Goal: Task Accomplishment & Management: Manage account settings

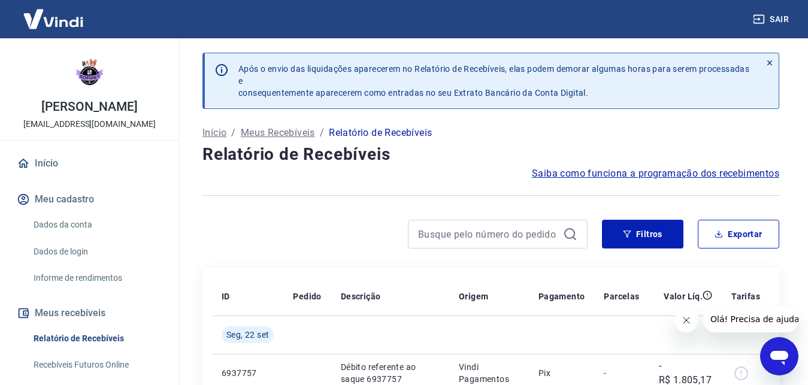
drag, startPoint x: 183, startPoint y: 162, endPoint x: 171, endPoint y: 161, distance: 12.0
click at [171, 161] on div "Sair [PERSON_NAME] [EMAIL_ADDRESS][DOMAIN_NAME] Início Meu cadastro Dados da co…" at bounding box center [404, 192] width 808 height 385
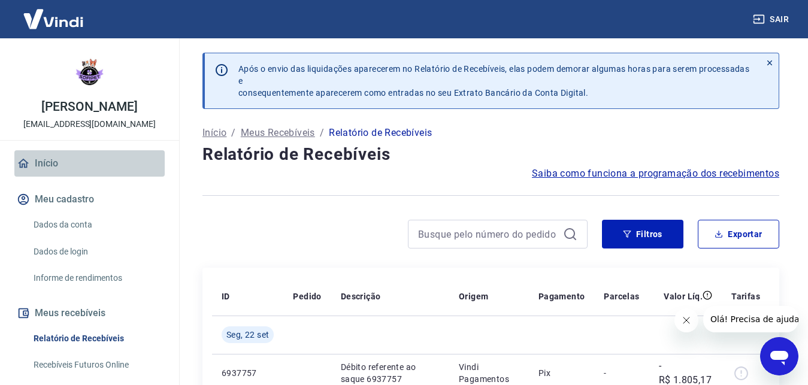
click at [110, 162] on link "Início" at bounding box center [89, 163] width 150 height 26
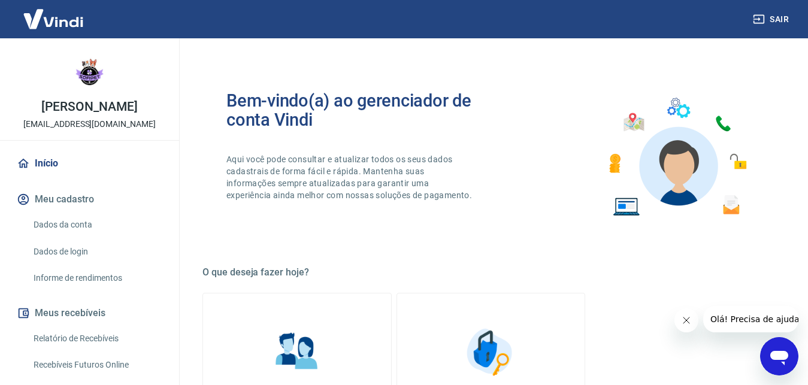
click at [323, 323] on img at bounding box center [297, 352] width 60 height 60
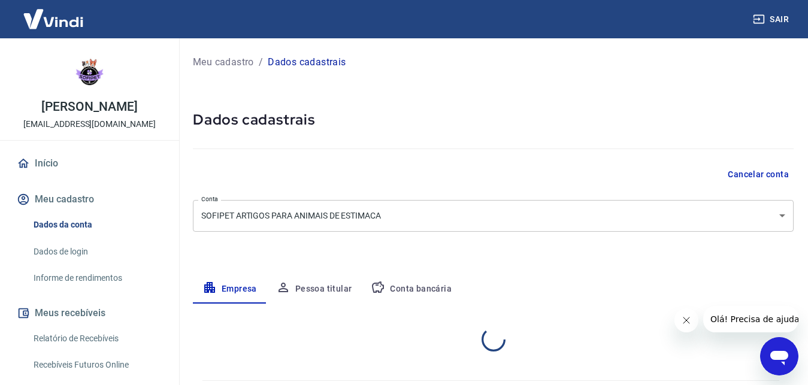
select select "SP"
click at [404, 292] on button "Conta bancária" at bounding box center [411, 289] width 100 height 29
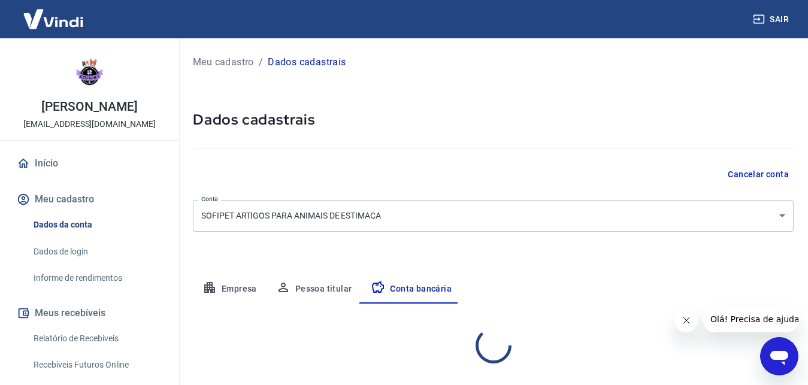
select select "1"
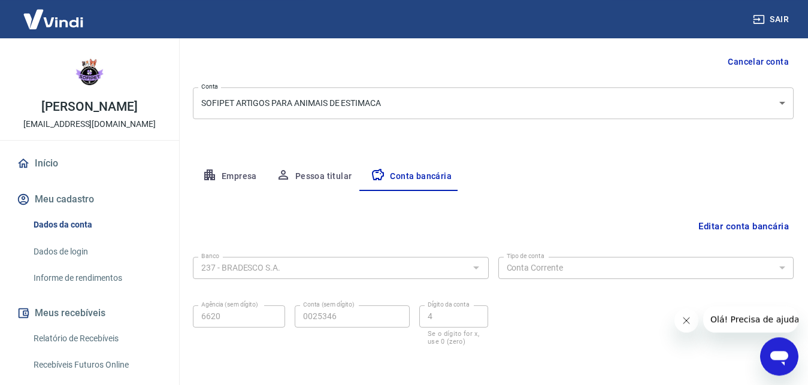
scroll to position [115, 0]
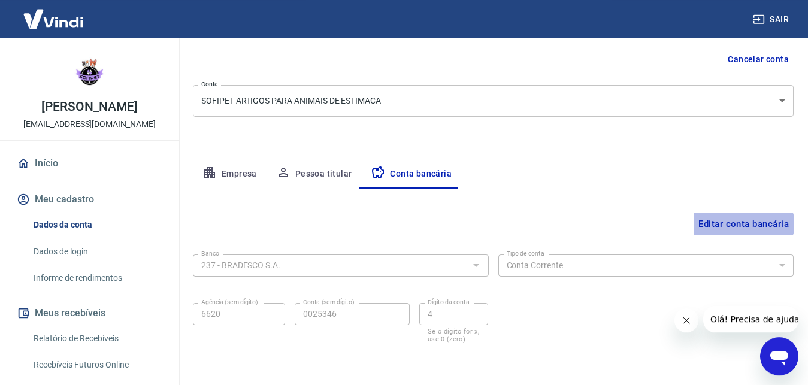
click at [733, 231] on button "Editar conta bancária" at bounding box center [744, 224] width 100 height 23
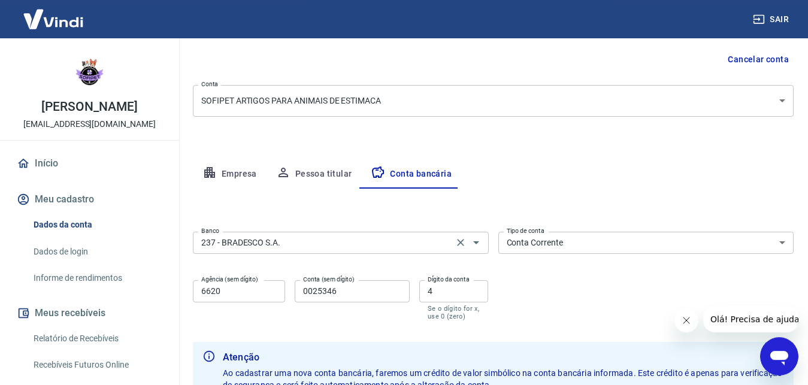
click at [231, 240] on input "237 - BRADESCO S.A." at bounding box center [322, 242] width 253 height 15
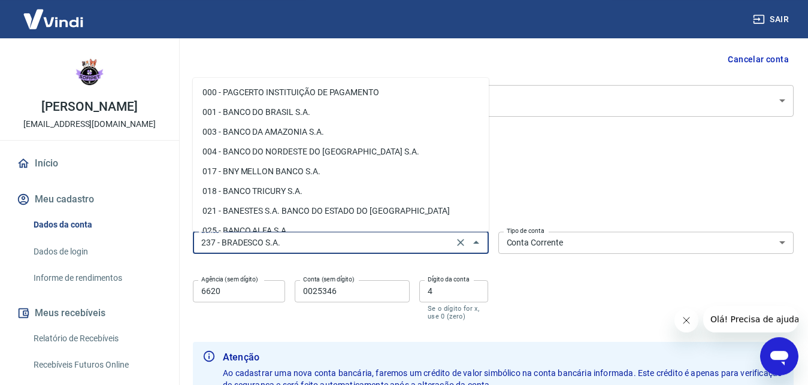
click at [231, 240] on input "237 - BRADESCO S.A." at bounding box center [322, 242] width 253 height 15
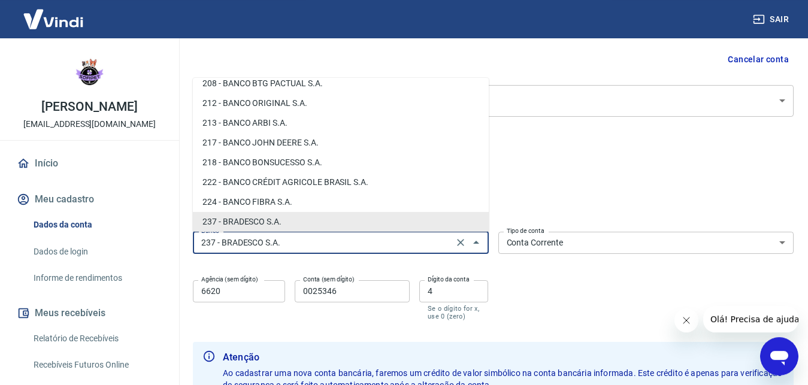
drag, startPoint x: 286, startPoint y: 248, endPoint x: 55, endPoint y: 250, distance: 231.2
click at [196, 250] on input "237 - BRADESCO S.A." at bounding box center [322, 242] width 253 height 15
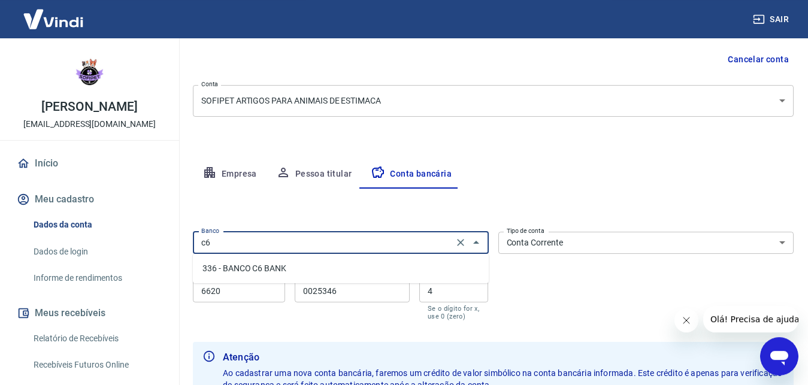
scroll to position [0, 0]
click at [260, 275] on li "336 - BANCO C6 BANK" at bounding box center [341, 269] width 296 height 20
type input "336 - BANCO C6 BANK"
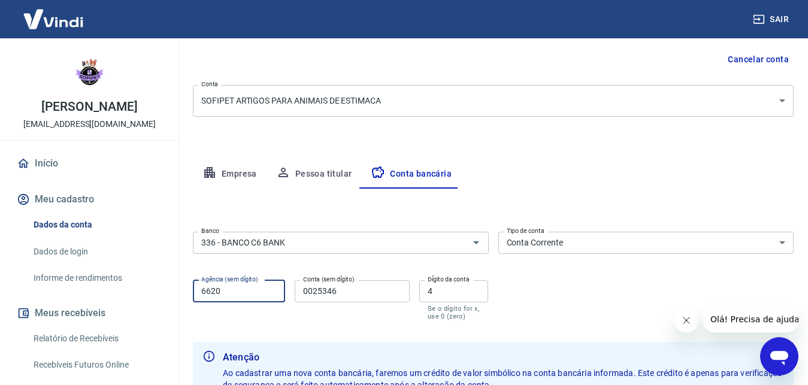
click at [249, 301] on input "6620" at bounding box center [239, 291] width 92 height 22
type input "0001"
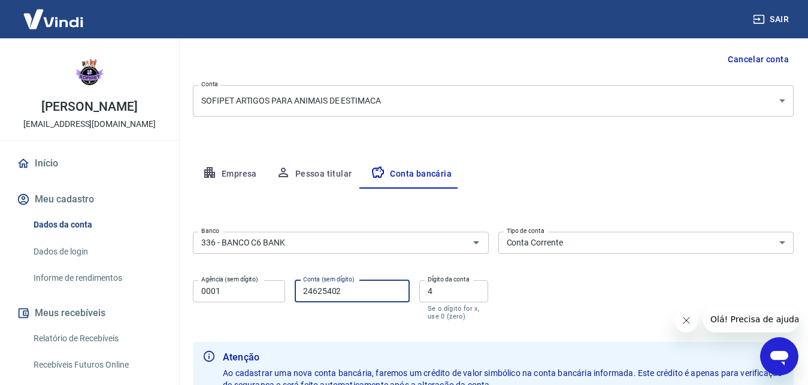
type input "24625402"
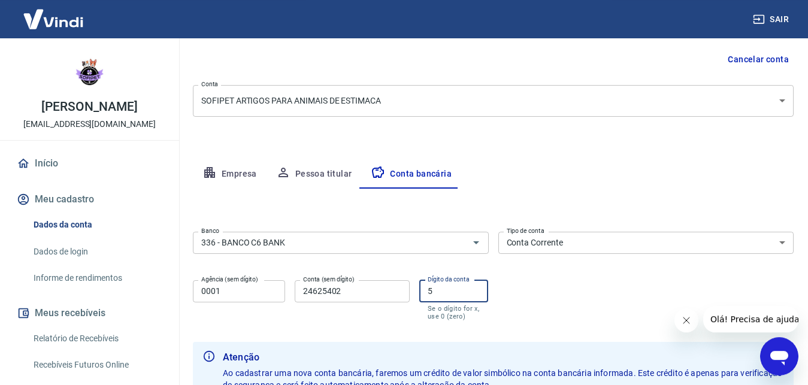
type input "5"
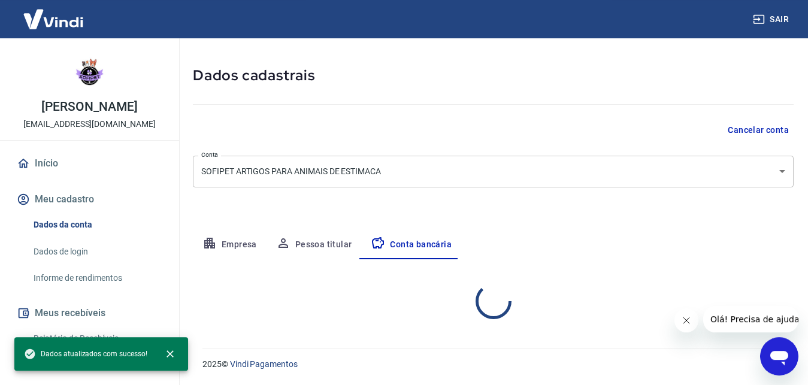
scroll to position [44, 0]
select select "1"
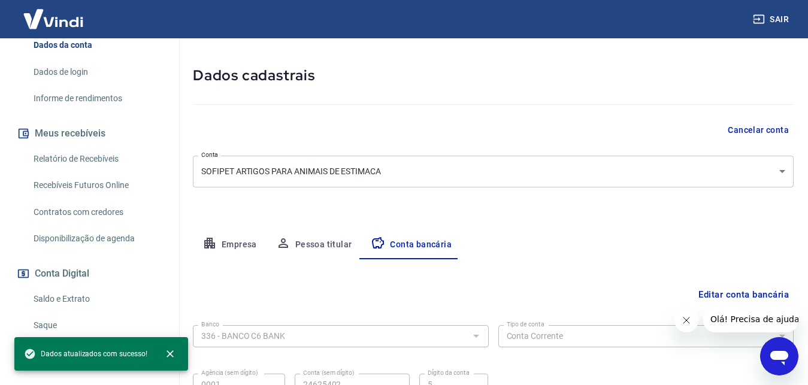
scroll to position [205, 0]
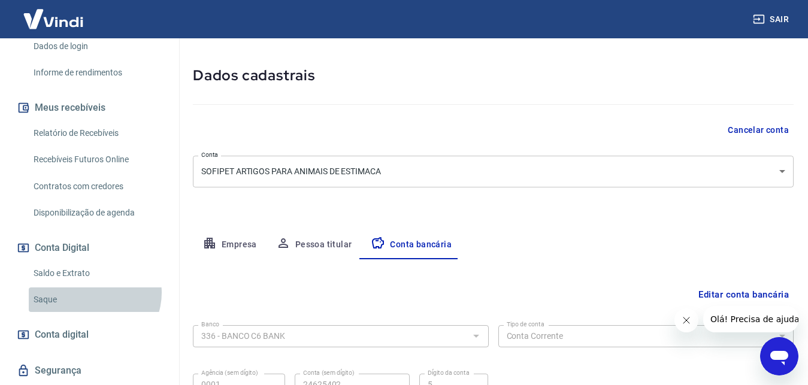
click at [93, 293] on link "Saque" at bounding box center [97, 300] width 136 height 25
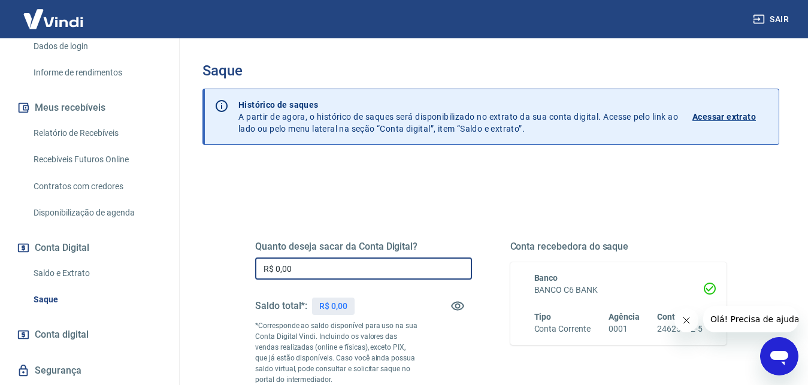
click at [314, 270] on input "R$ 0,00" at bounding box center [363, 269] width 217 height 22
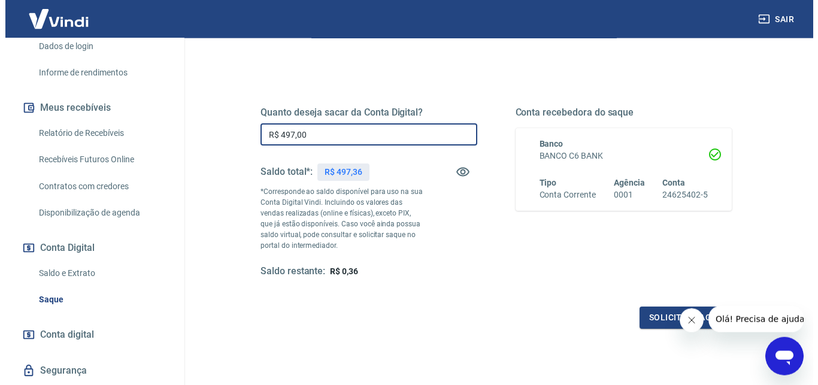
scroll to position [218, 0]
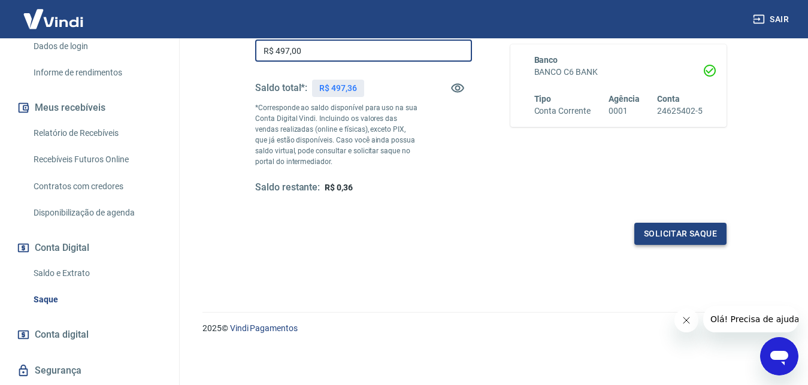
type input "R$ 497,00"
click at [694, 231] on button "Solicitar saque" at bounding box center [680, 234] width 92 height 22
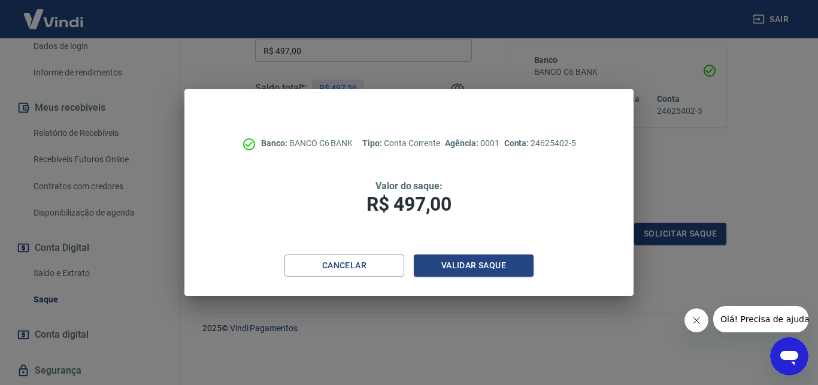
click at [496, 250] on div "Banco: BANCO C6 BANK Tipo: Conta Corrente Agência: 0001 Conta: 24625402-5 Valor…" at bounding box center [409, 171] width 449 height 165
click at [495, 259] on button "Validar saque" at bounding box center [474, 266] width 120 height 22
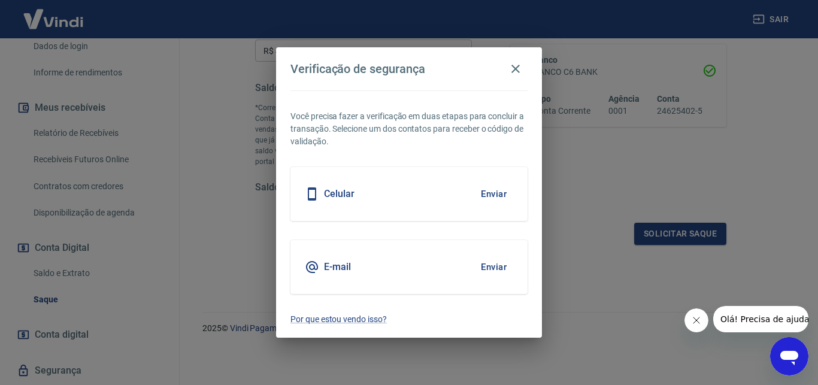
click at [489, 260] on button "Enviar" at bounding box center [493, 267] width 39 height 25
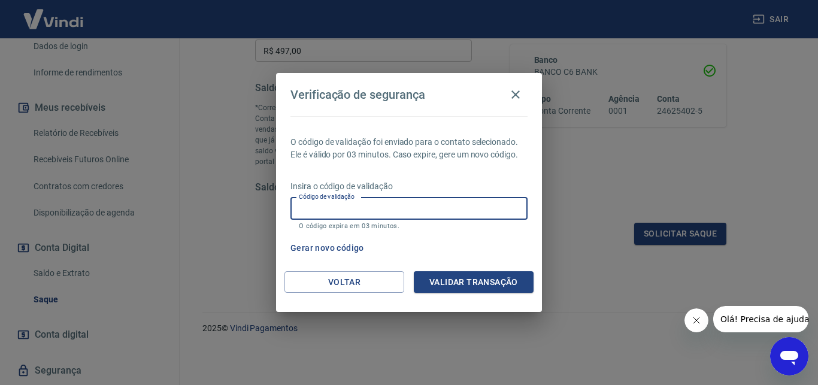
click at [465, 217] on input "Código de validação" at bounding box center [409, 209] width 237 height 22
type input "336859"
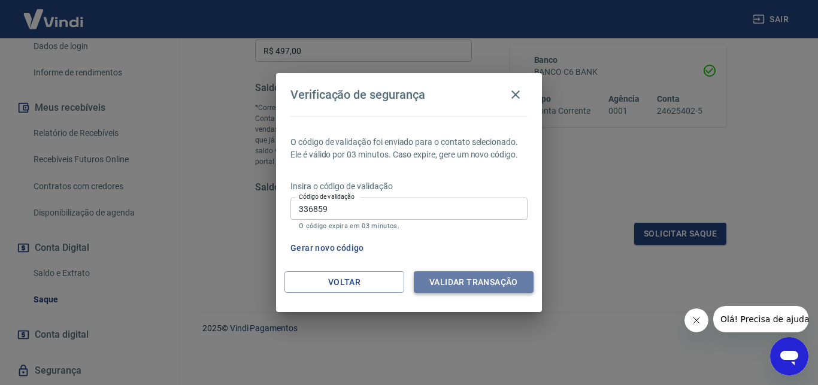
click at [492, 277] on button "Validar transação" at bounding box center [474, 282] width 120 height 22
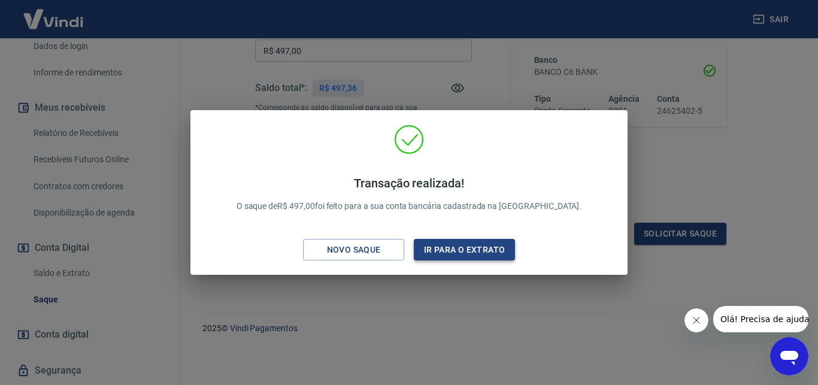
click at [447, 253] on button "Ir para o extrato" at bounding box center [464, 250] width 101 height 22
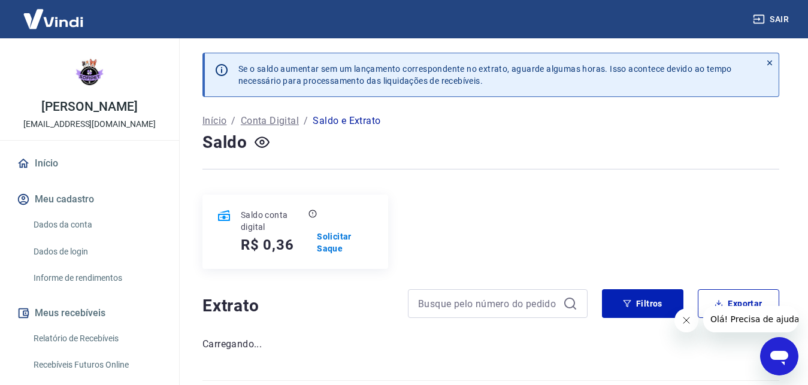
click at [83, 344] on link "Relatório de Recebíveis" at bounding box center [97, 338] width 136 height 25
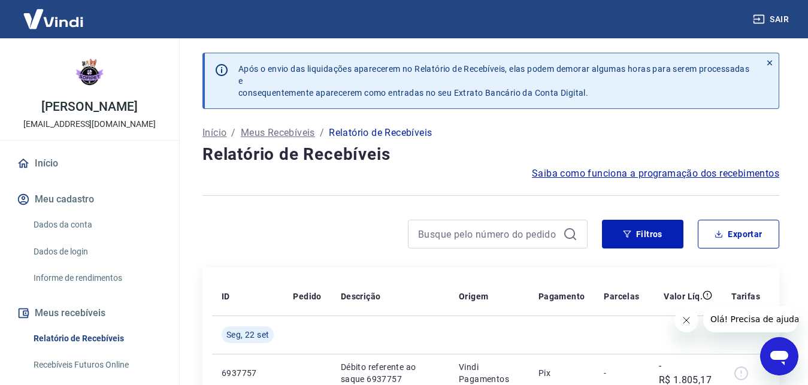
click at [179, 131] on div "[PERSON_NAME] [PERSON_NAME][EMAIL_ADDRESS][DOMAIN_NAME] Início Meu cadastro Dad…" at bounding box center [90, 211] width 180 height 347
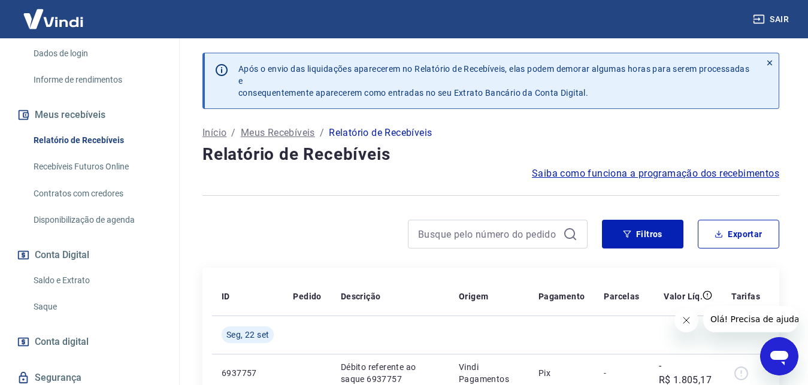
scroll to position [199, 0]
click at [118, 315] on link "Saque" at bounding box center [97, 306] width 136 height 25
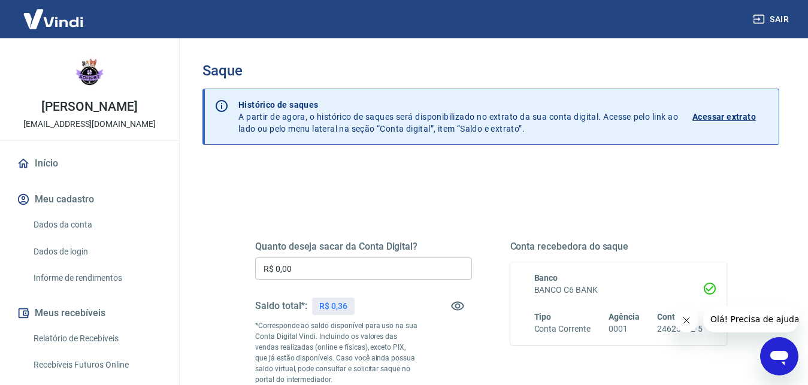
click at [87, 170] on link "Início" at bounding box center [89, 163] width 150 height 26
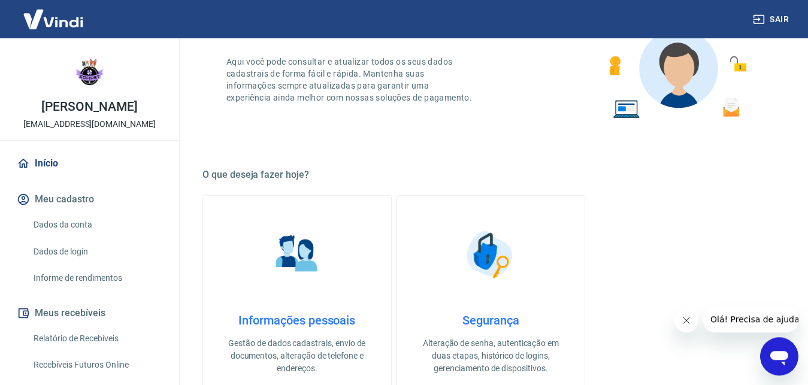
scroll to position [247, 0]
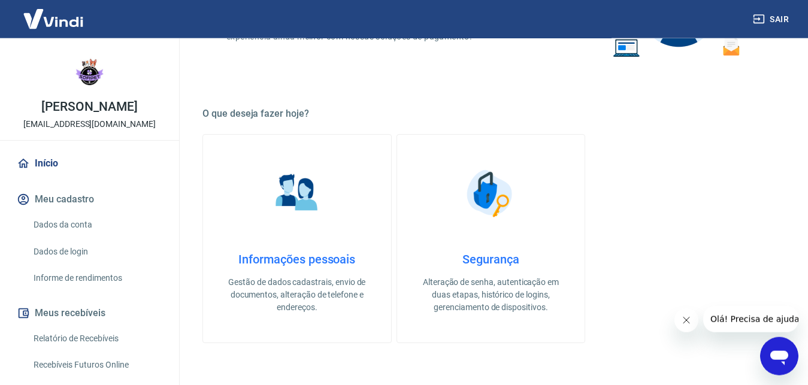
click at [802, 110] on div "Boas notícias! Sua conta está pronta para vender. Obter token de integração Bem…" at bounding box center [491, 282] width 634 height 982
click at [301, 226] on link "Informações pessoais Gestão de dados cadastrais, envio de documentos, alteração…" at bounding box center [296, 238] width 189 height 209
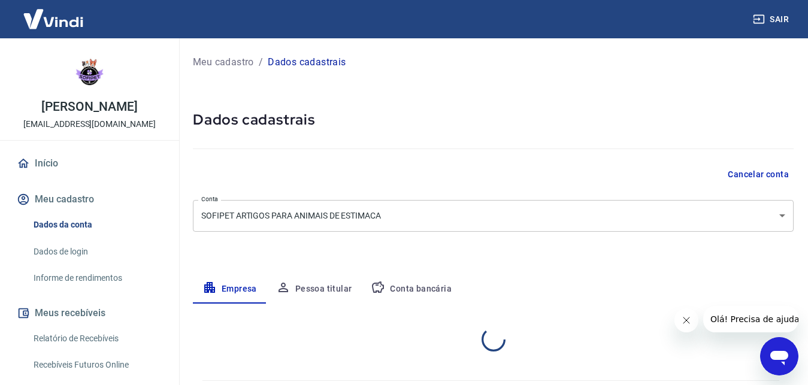
select select "SP"
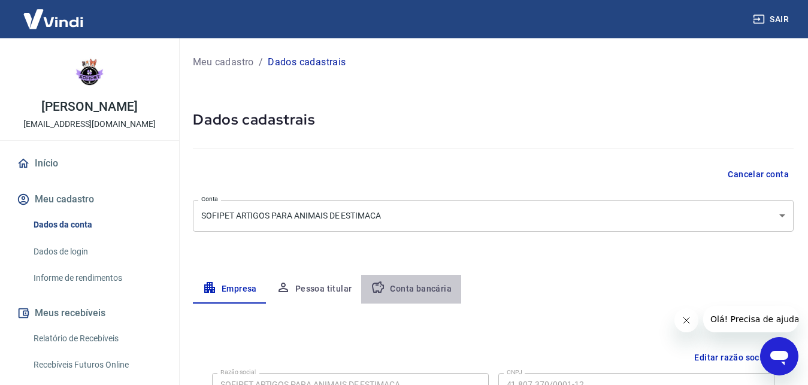
click at [433, 284] on button "Conta bancária" at bounding box center [411, 289] width 100 height 29
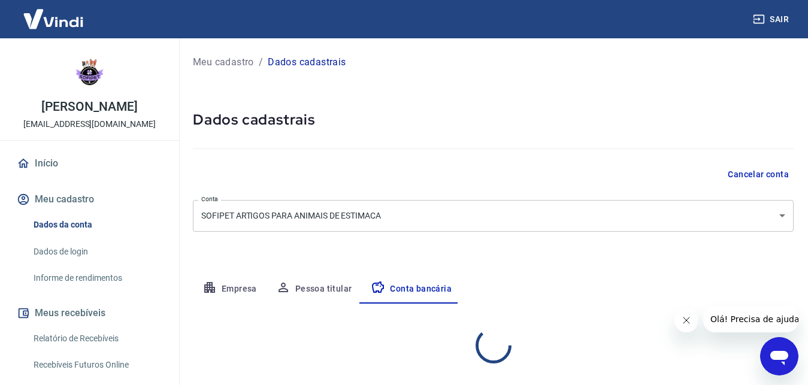
select select "1"
click at [724, 340] on button "Editar conta bancária" at bounding box center [744, 339] width 100 height 23
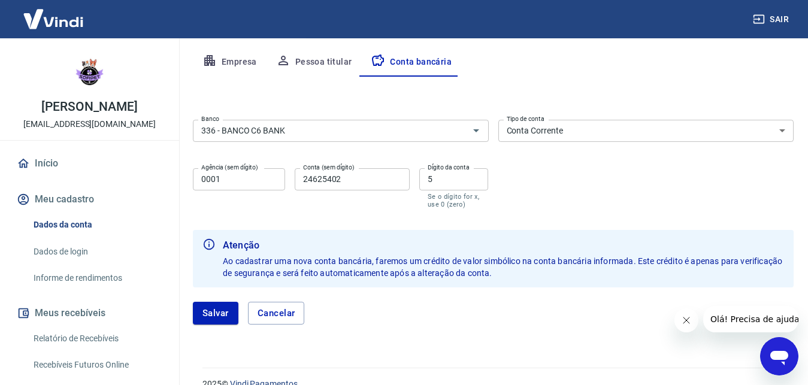
scroll to position [247, 0]
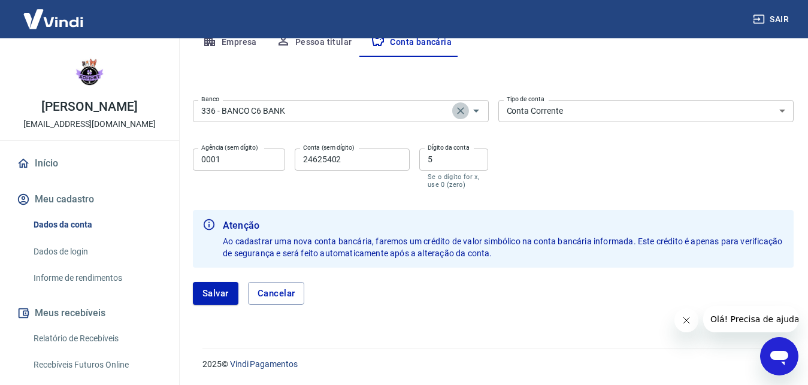
click at [462, 110] on icon "Clear" at bounding box center [460, 110] width 7 height 7
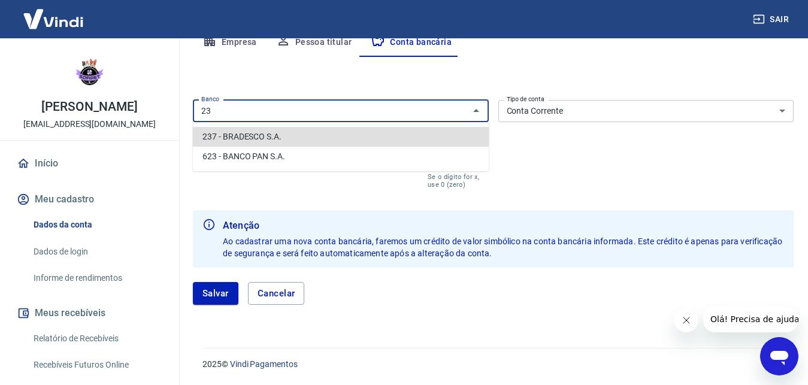
type input "23"
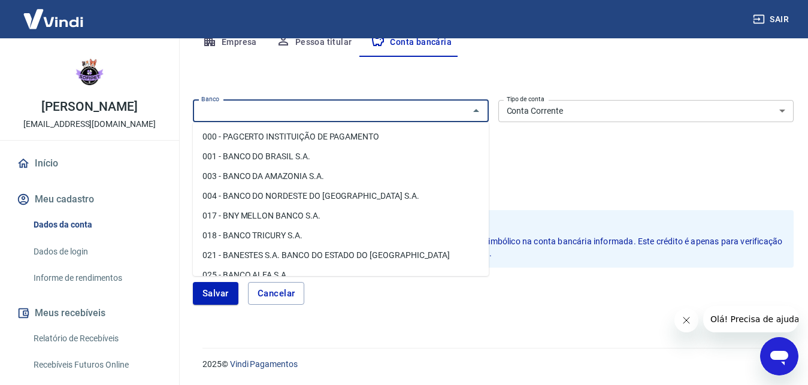
click at [290, 105] on input "Banco" at bounding box center [330, 111] width 269 height 15
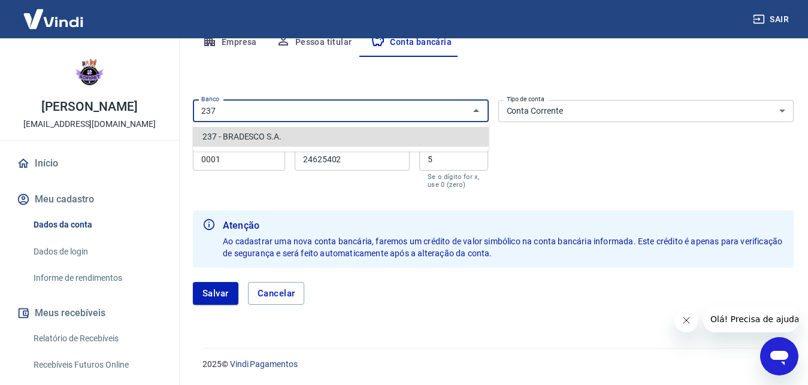
type input "237"
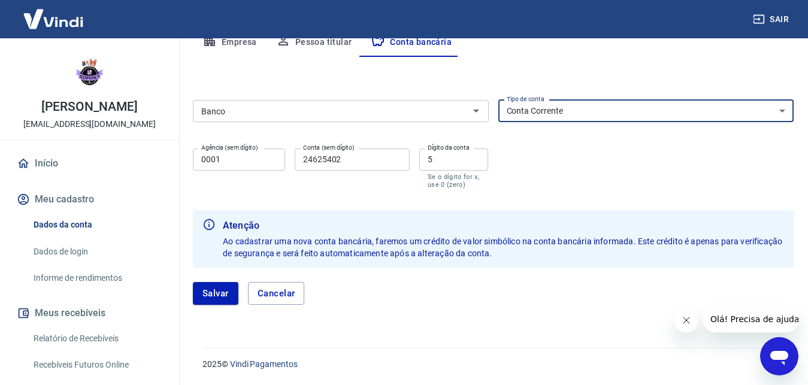
click at [262, 102] on div "Banco" at bounding box center [341, 111] width 296 height 22
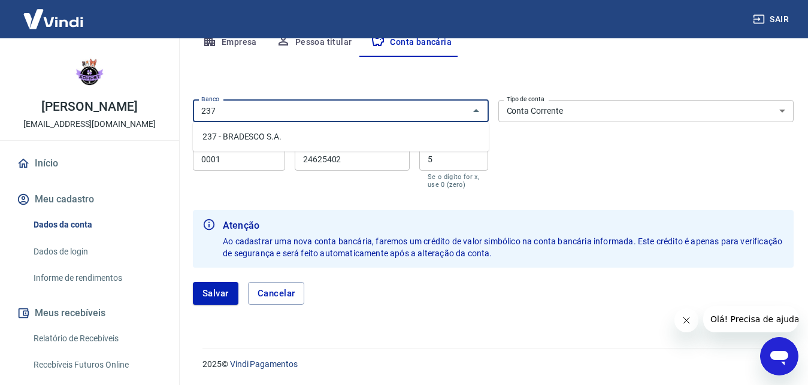
click at [270, 140] on li "237 - BRADESCO S.A." at bounding box center [341, 137] width 296 height 20
type input "237 - BRADESCO S.A."
click at [255, 153] on input "0001" at bounding box center [239, 160] width 92 height 22
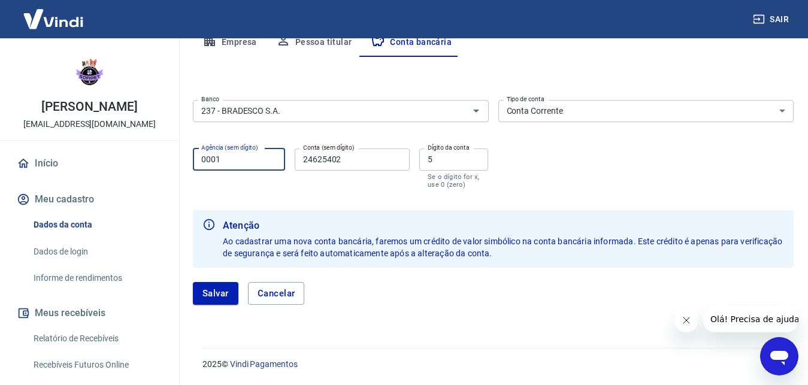
click at [255, 153] on input "0001" at bounding box center [239, 160] width 92 height 22
type input "6620"
type input "0025346"
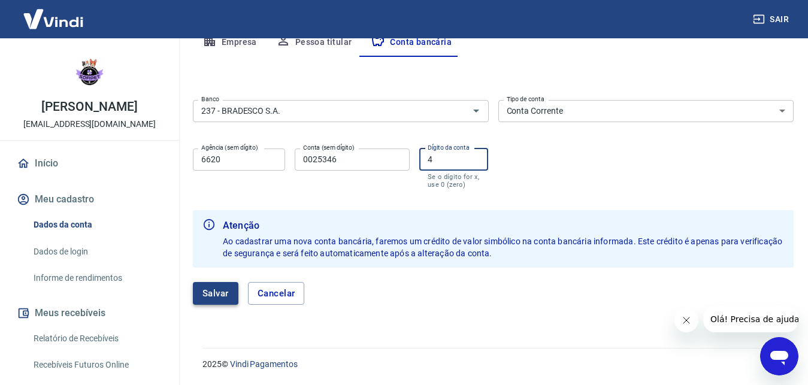
type input "4"
click at [218, 297] on button "Salvar" at bounding box center [216, 293] width 46 height 23
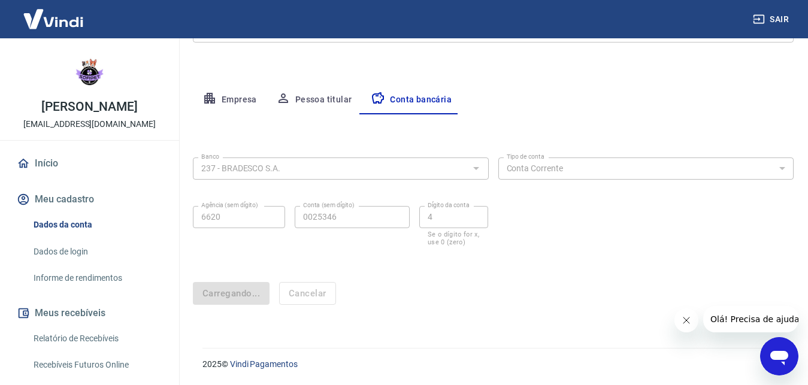
scroll to position [44, 0]
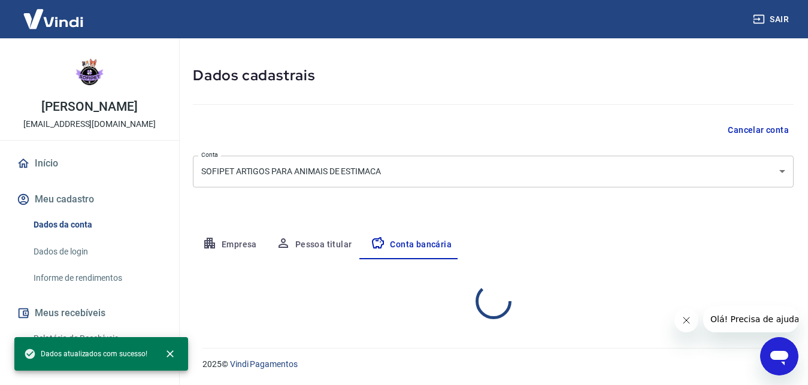
select select "1"
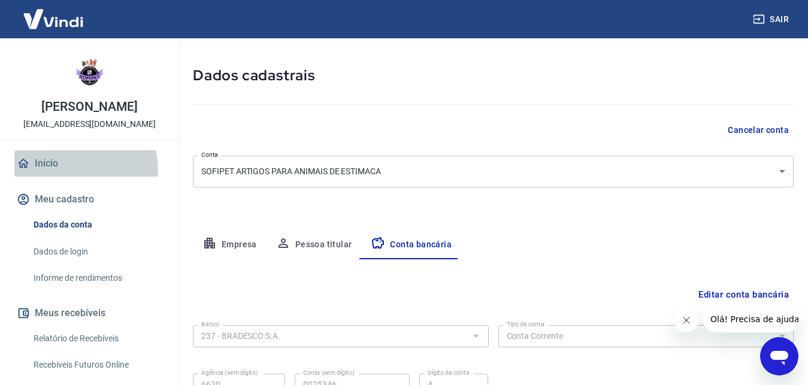
click at [72, 171] on link "Início" at bounding box center [89, 163] width 150 height 26
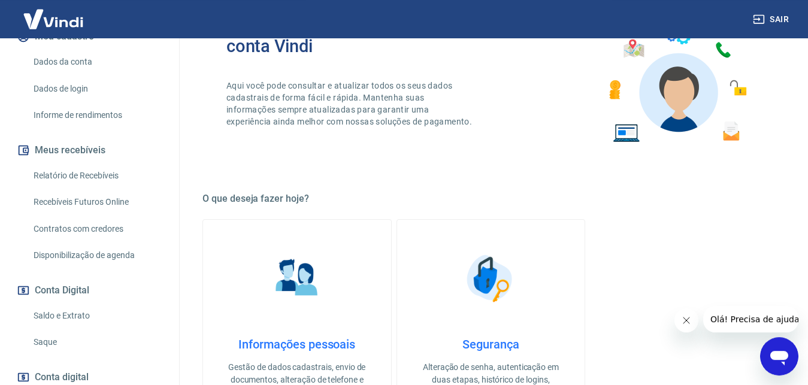
scroll to position [166, 0]
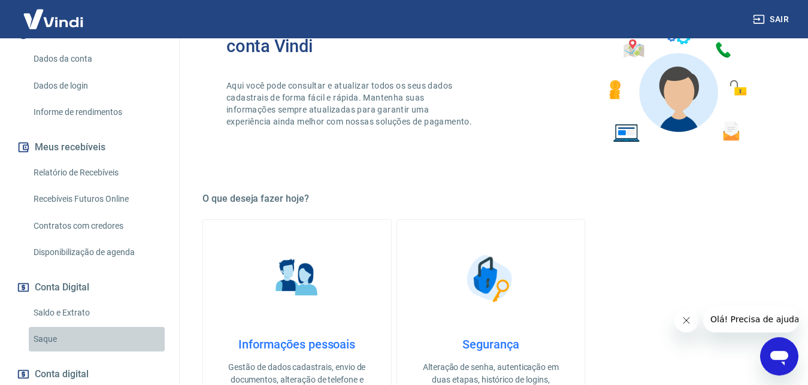
click at [98, 337] on link "Saque" at bounding box center [97, 339] width 136 height 25
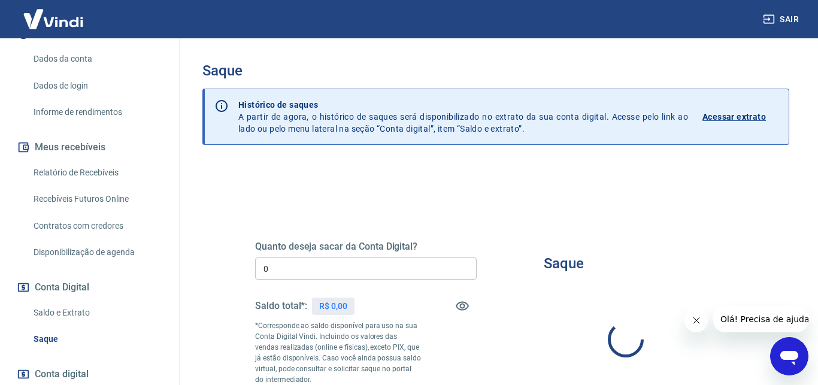
type input "R$ 0,00"
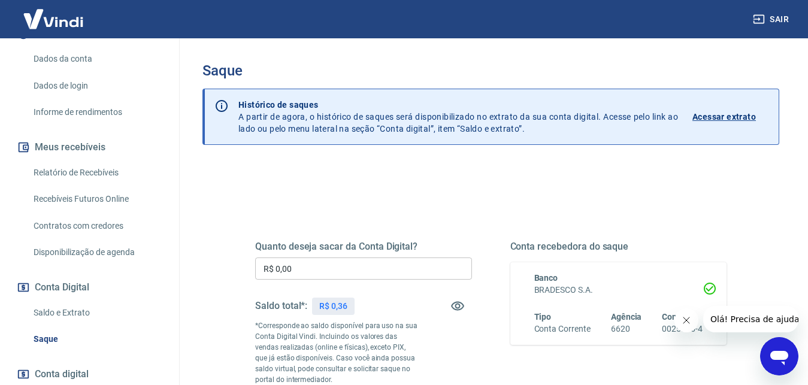
click at [690, 310] on button "Fechar mensagem da empresa" at bounding box center [686, 321] width 24 height 24
